Goal: Information Seeking & Learning: Learn about a topic

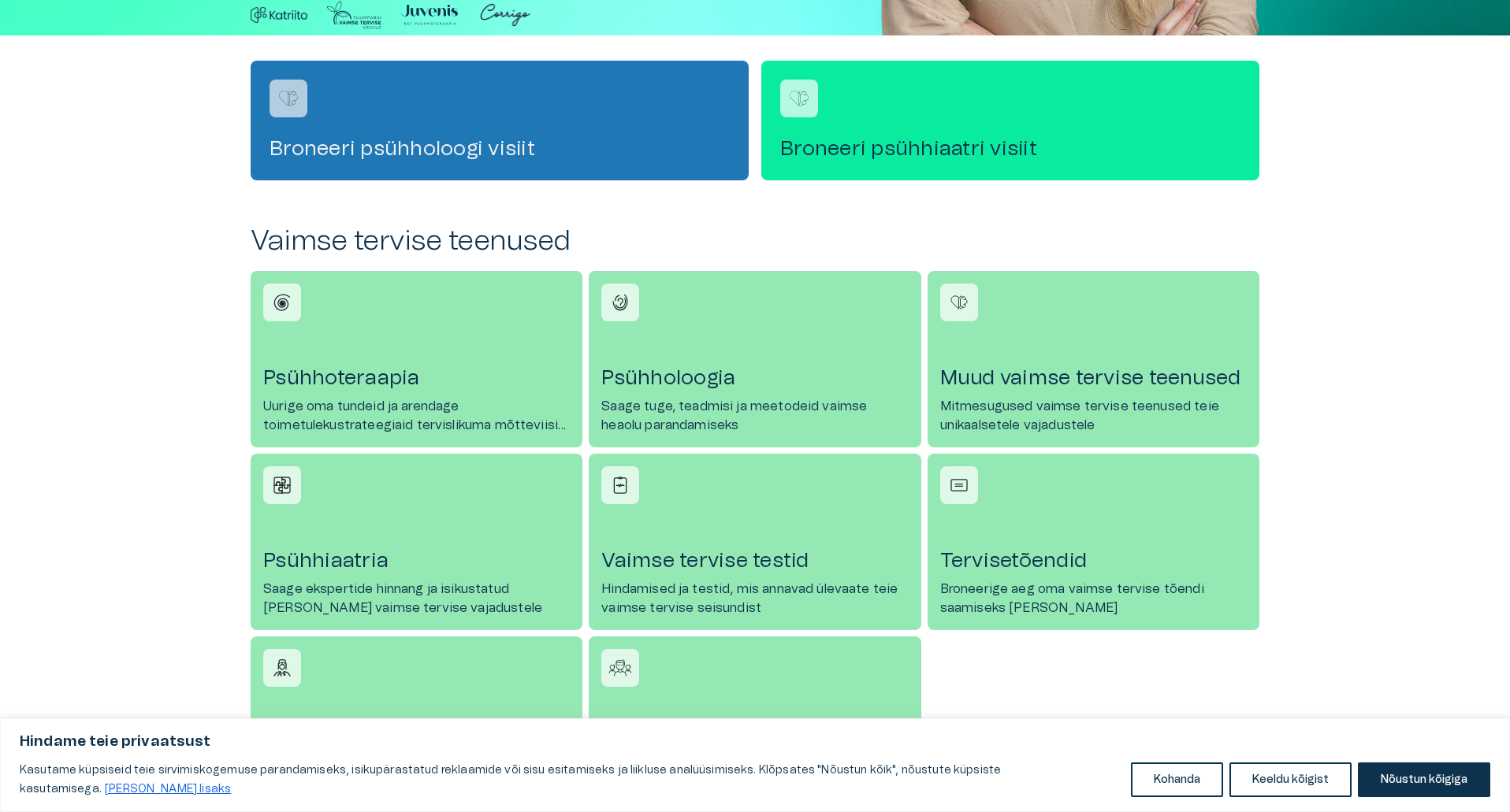
scroll to position [473, 0]
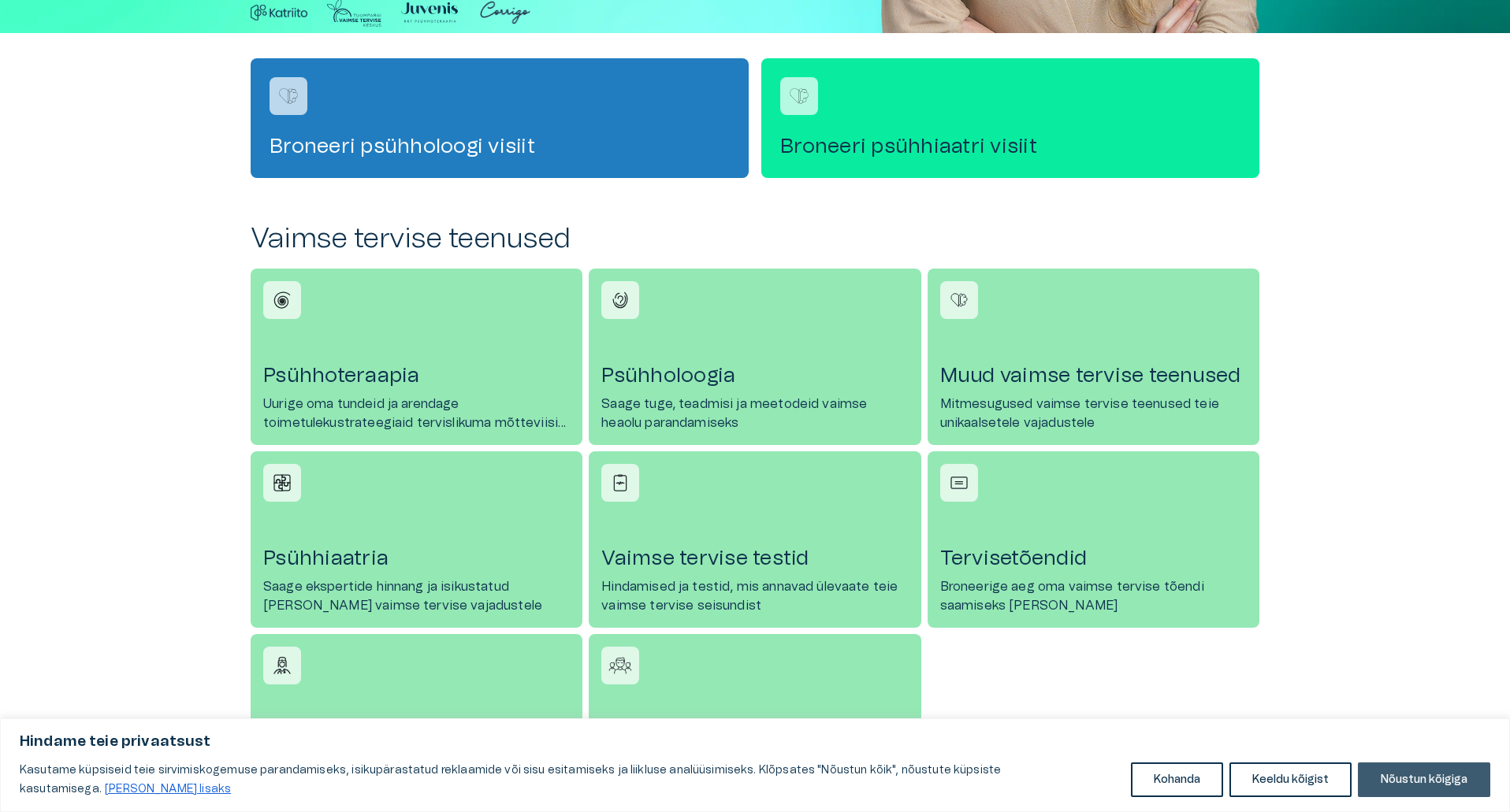
click at [1427, 791] on button "Nõustun kõigiga" at bounding box center [1424, 779] width 132 height 34
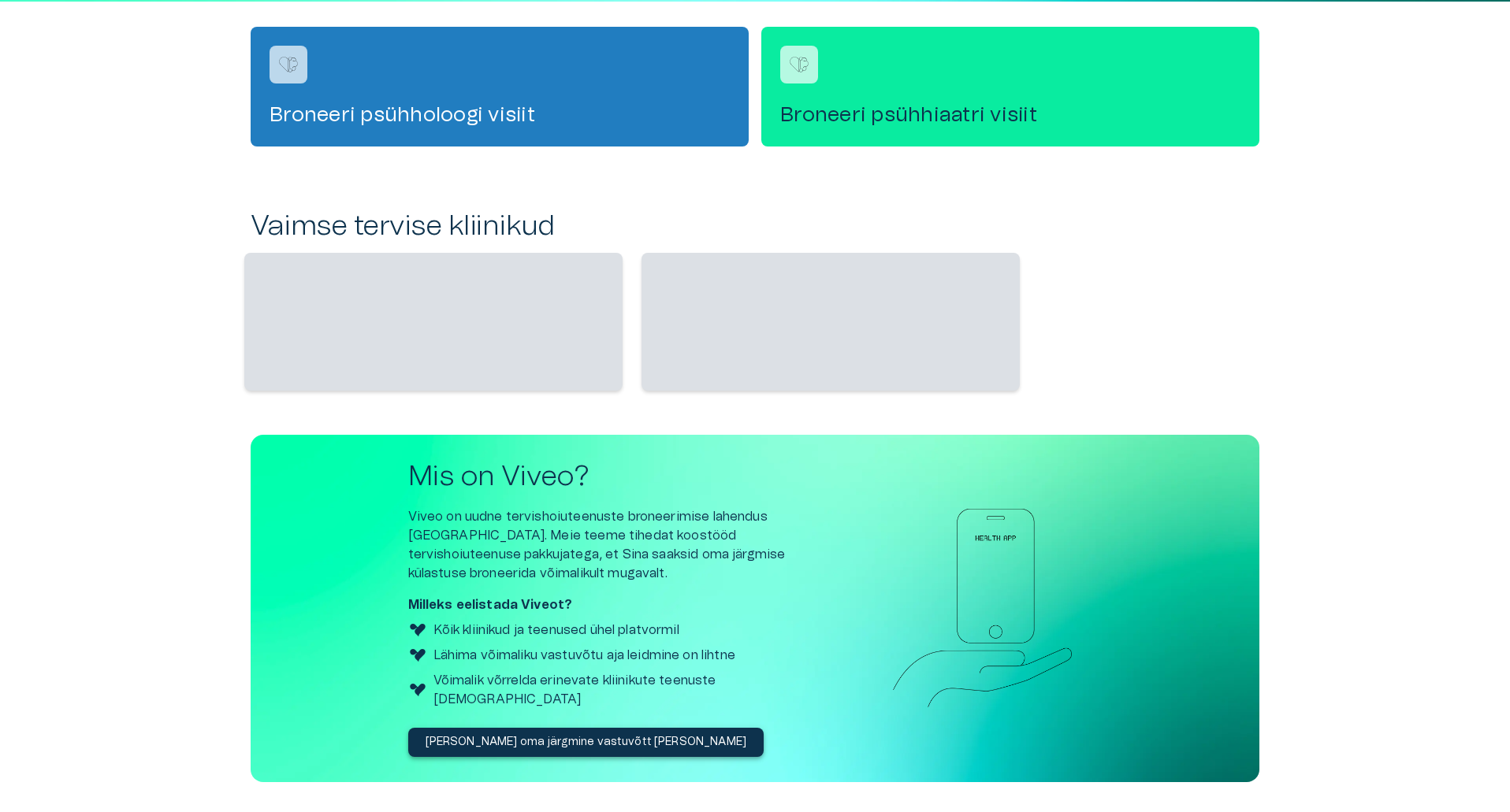
scroll to position [552, 0]
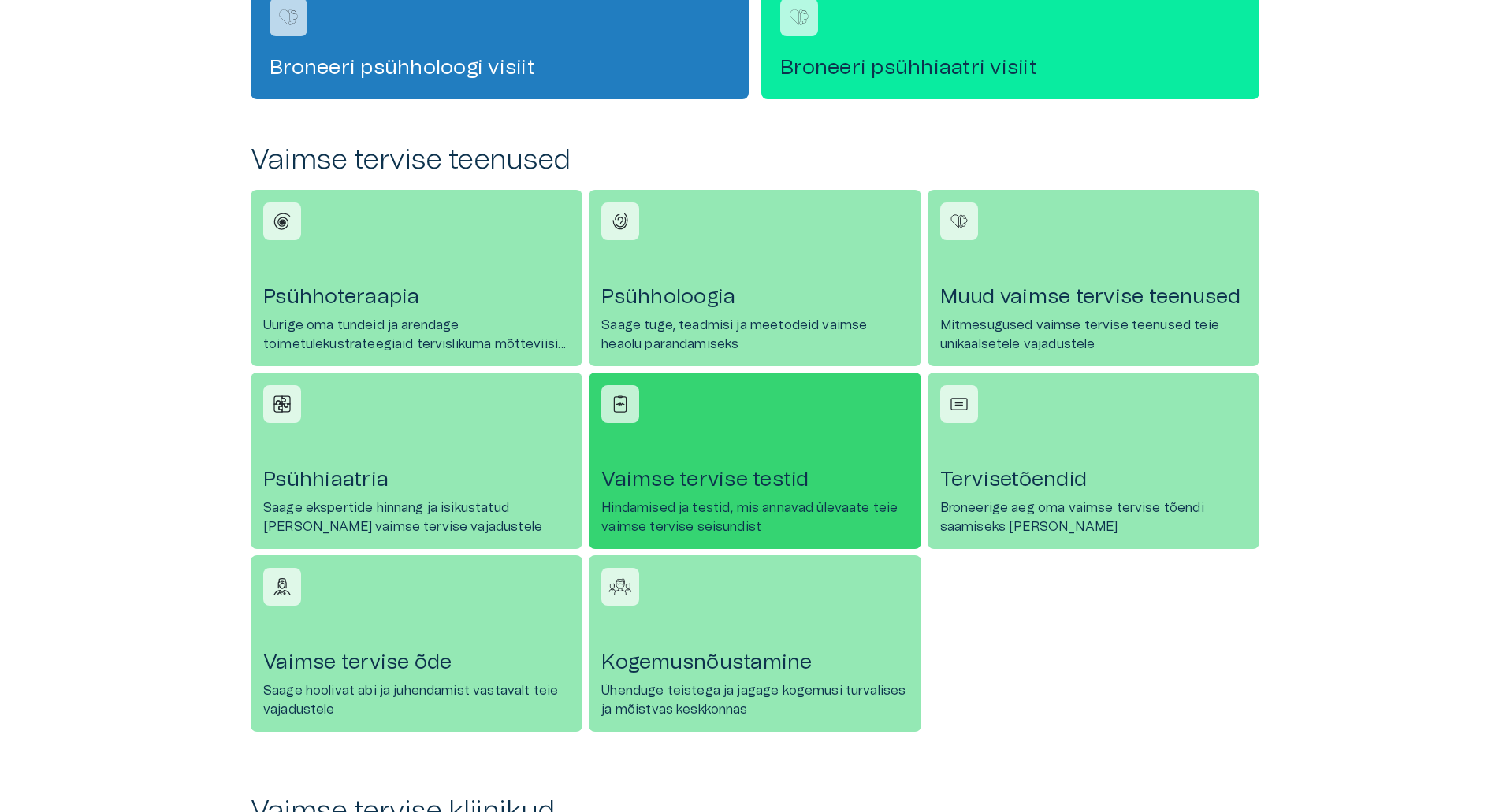
click at [689, 495] on link "[PERSON_NAME] tervise testid Hindamised ja testid, mis annavad ülevaate teie va…" at bounding box center [755, 461] width 332 height 176
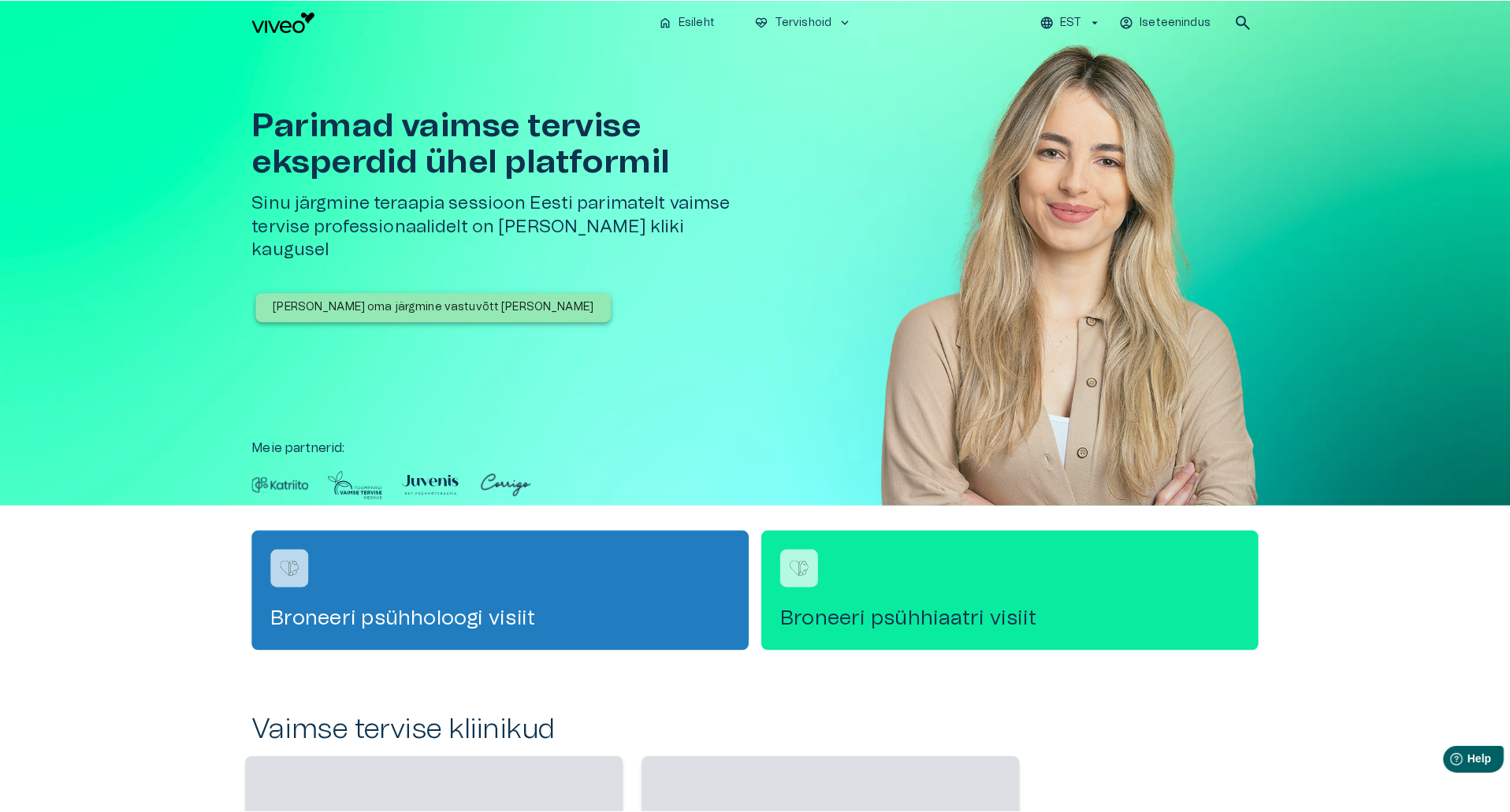
scroll to position [552, 0]
